Goal: Transaction & Acquisition: Purchase product/service

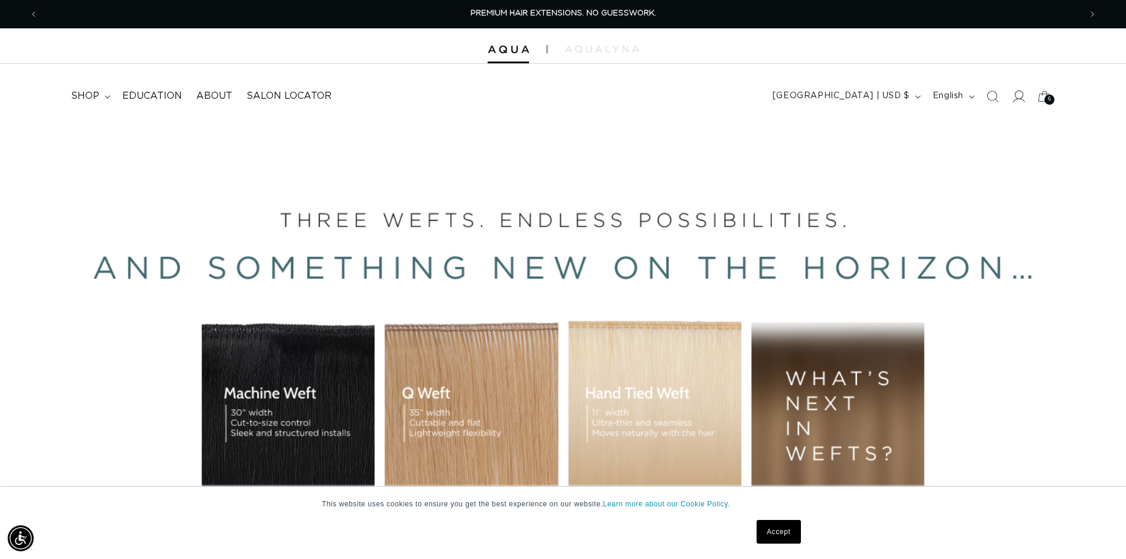
click at [816, 96] on icon at bounding box center [1019, 96] width 12 height 12
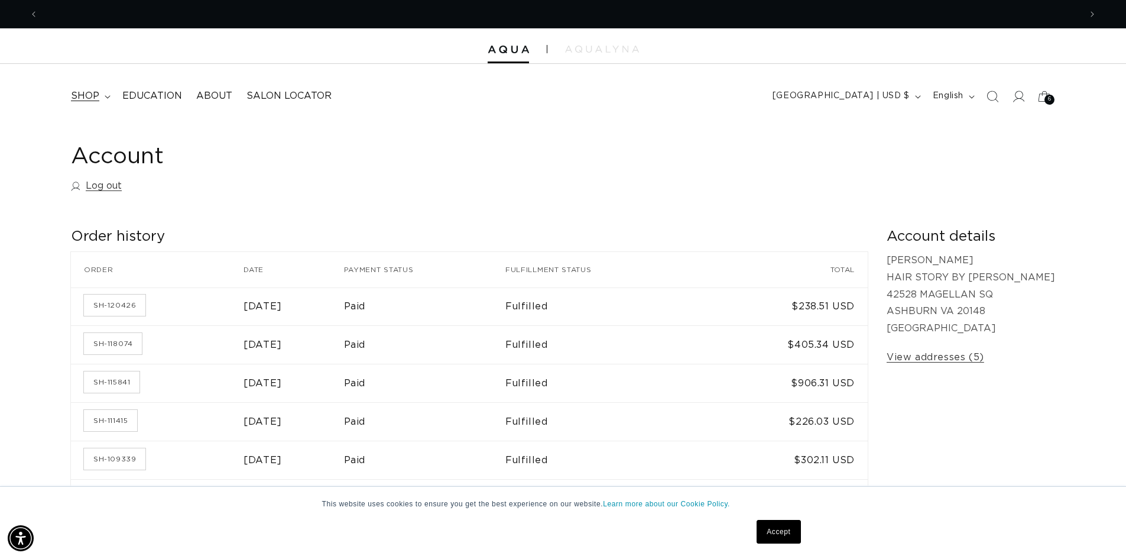
click at [89, 96] on span "shop" at bounding box center [85, 96] width 28 height 12
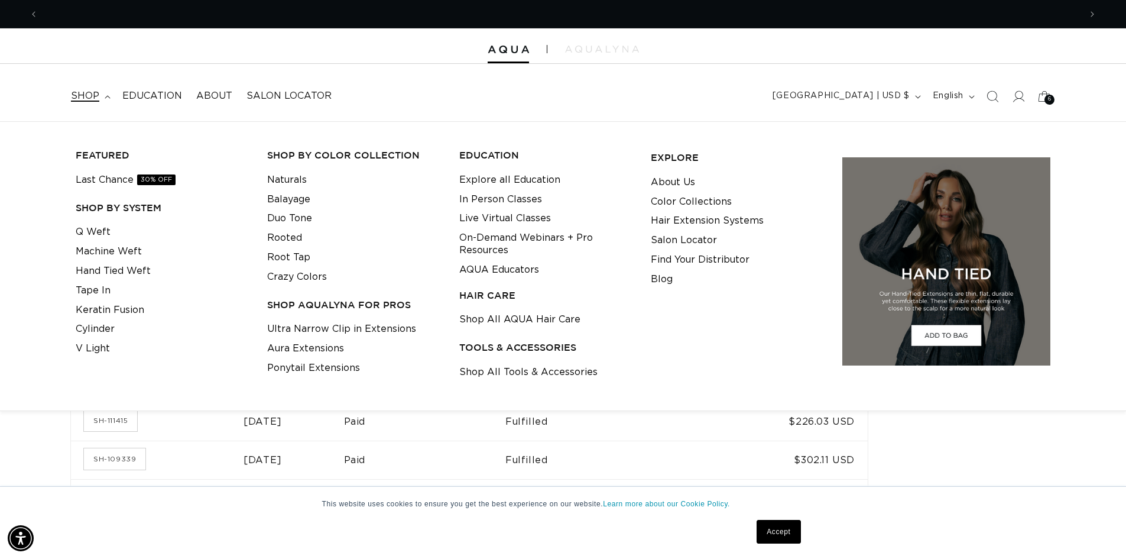
scroll to position [0, 2085]
click at [92, 315] on link "Keratin Fusion" at bounding box center [110, 310] width 69 height 20
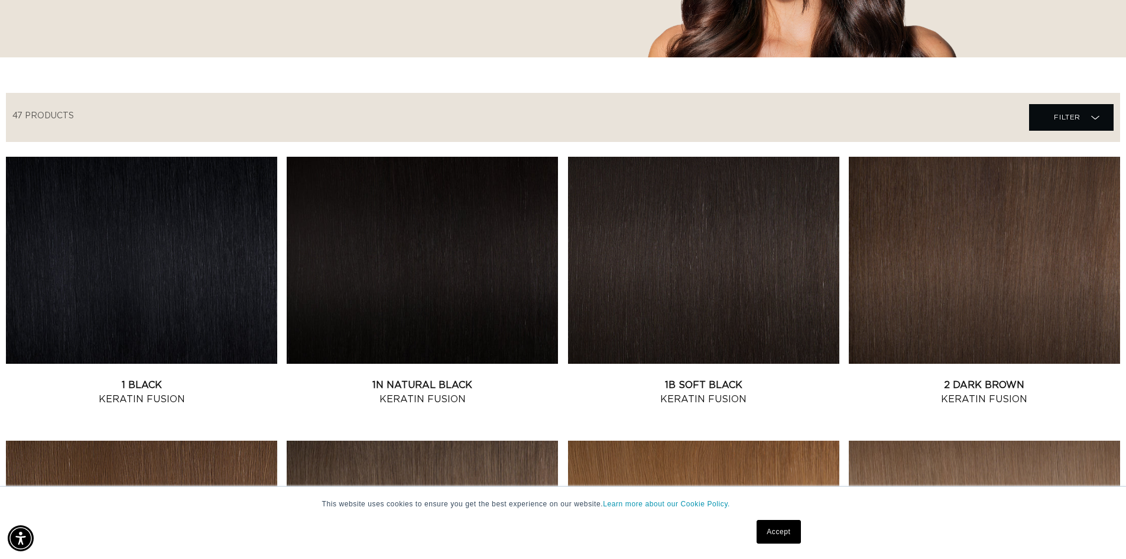
scroll to position [342, 0]
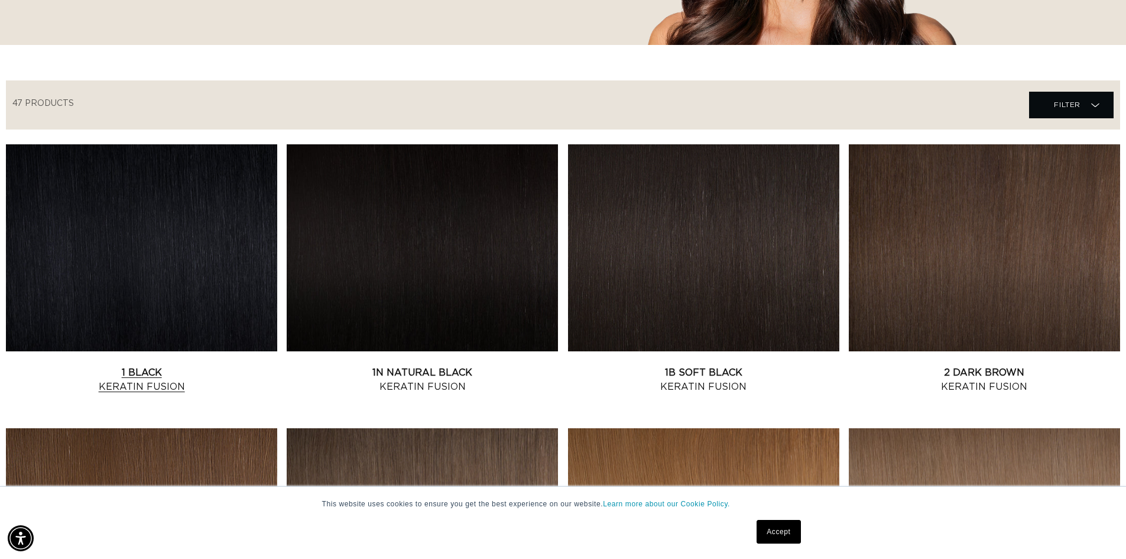
click at [178, 365] on link "1 Black Keratin Fusion" at bounding box center [141, 379] width 271 height 28
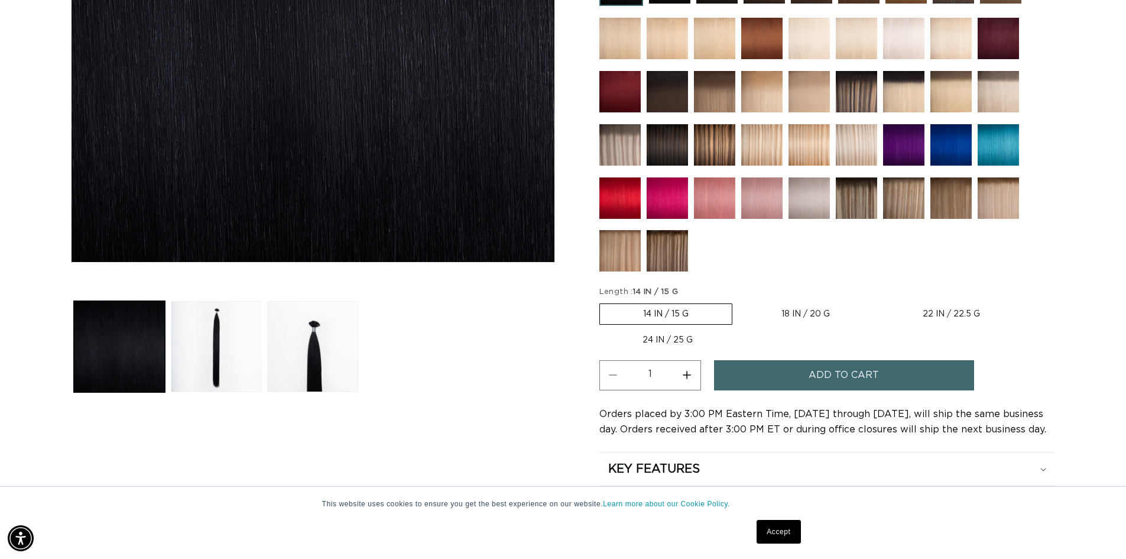
scroll to position [0, 2085]
click at [801, 312] on label "18 IN / 20 G Variant sold out or unavailable" at bounding box center [805, 314] width 135 height 20
click at [739, 302] on input "18 IN / 20 G Variant sold out or unavailable" at bounding box center [738, 301] width 1 height 1
radio input "true"
click at [686, 376] on button "Increase quantity for 1 Black - Keratin Fusion" at bounding box center [687, 375] width 27 height 30
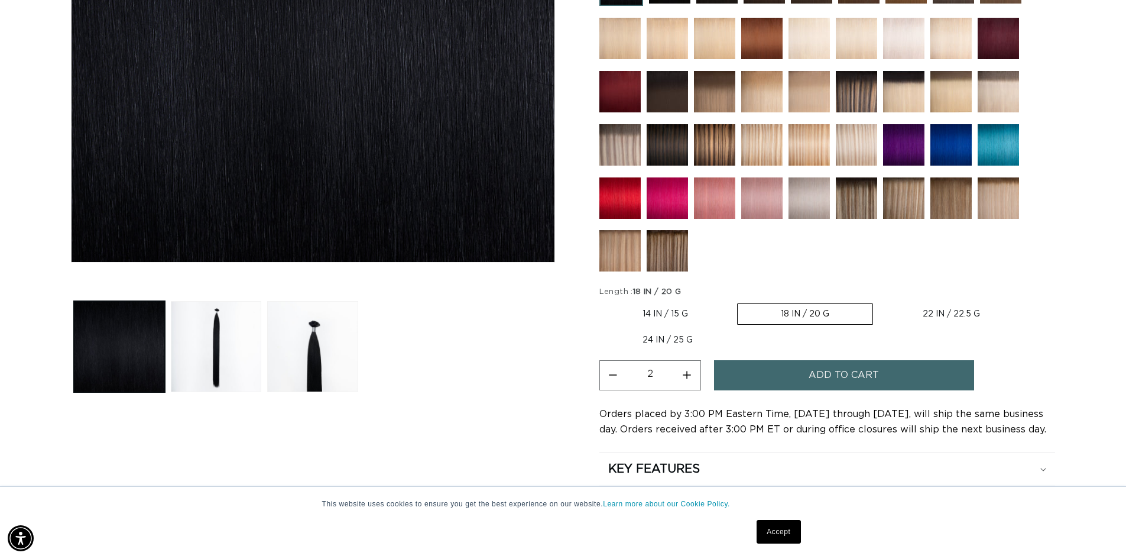
click at [686, 376] on button "Increase quantity for 1 Black - Keratin Fusion" at bounding box center [687, 375] width 27 height 30
type input "4"
click at [779, 380] on button "Add to cart" at bounding box center [844, 375] width 260 height 30
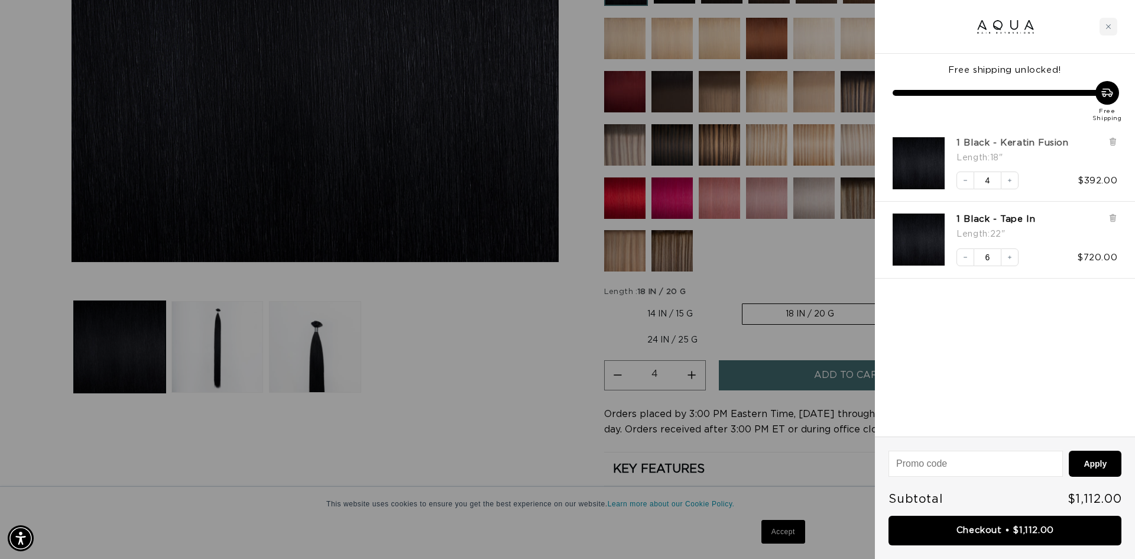
scroll to position [0, 1051]
click at [1115, 216] on icon at bounding box center [1112, 219] width 5 height 6
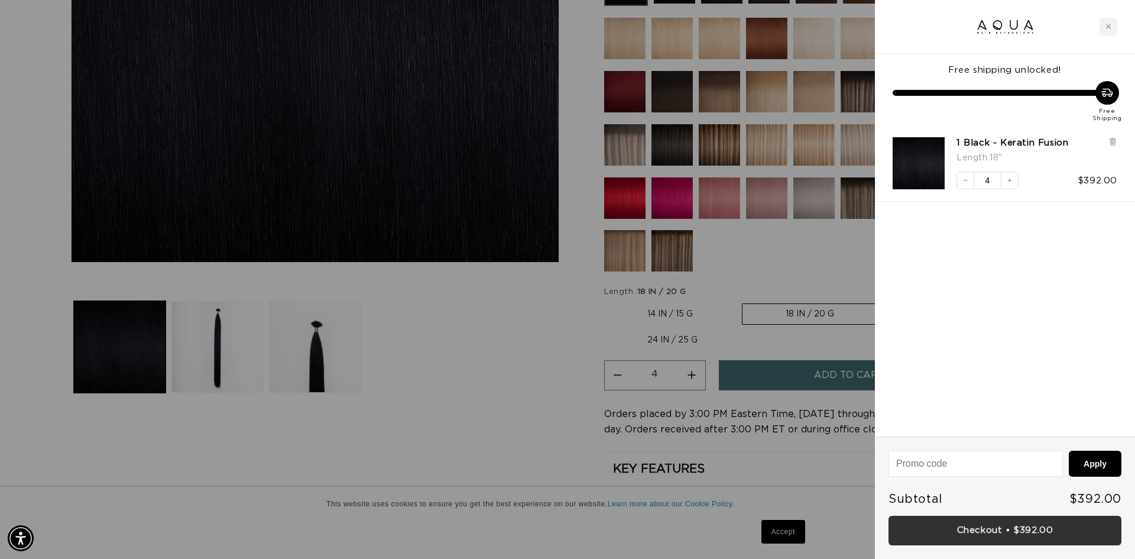
click at [1011, 529] on link "Checkout • $392.00" at bounding box center [1005, 531] width 233 height 30
